Goal: Find specific page/section: Find specific page/section

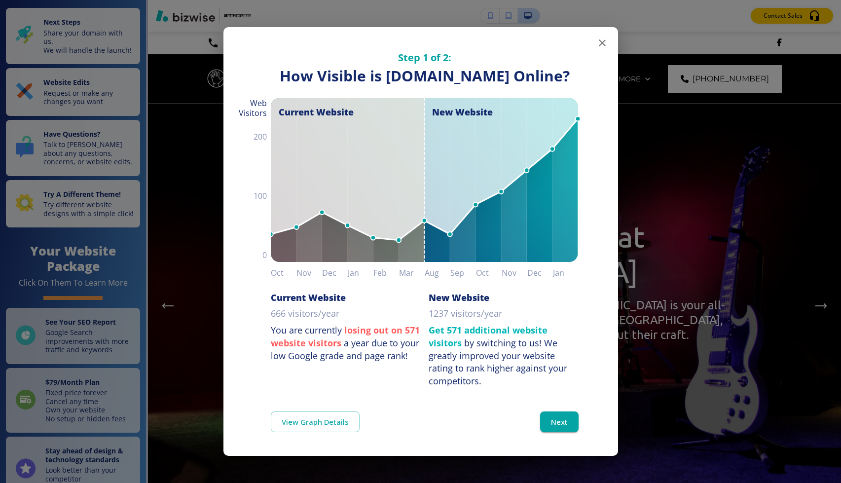
click at [601, 40] on icon "button" at bounding box center [602, 43] width 12 height 12
